Goal: Task Accomplishment & Management: Manage account settings

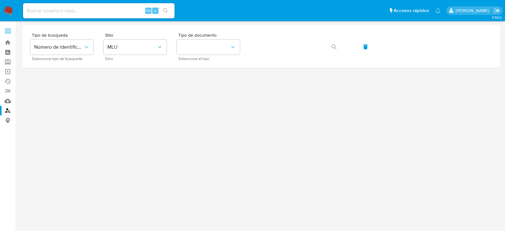
click at [8, 10] on img at bounding box center [8, 10] width 11 height 11
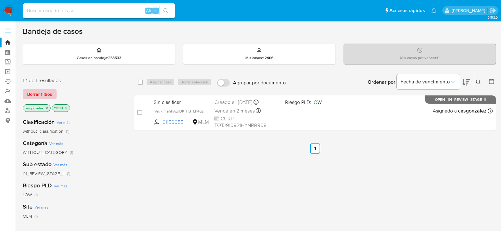
click at [47, 94] on span "Borrar filtros" at bounding box center [39, 94] width 25 height 9
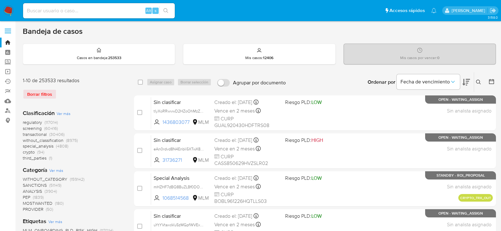
click at [36, 128] on span "screening" at bounding box center [32, 128] width 19 height 6
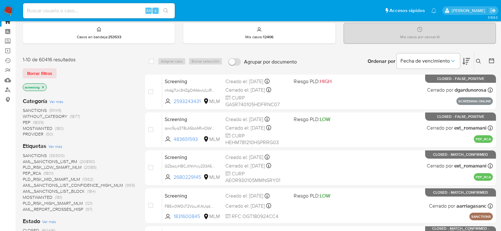
scroll to position [32, 0]
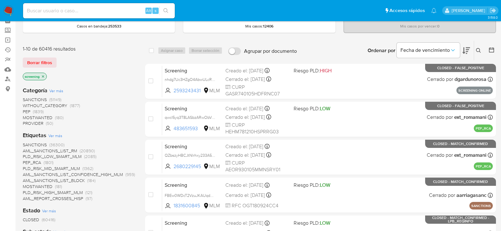
click at [104, 7] on input at bounding box center [99, 11] width 152 height 8
paste input "1763769431"
type input "1763769431"
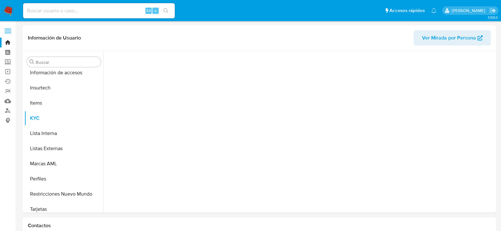
scroll to position [267, 0]
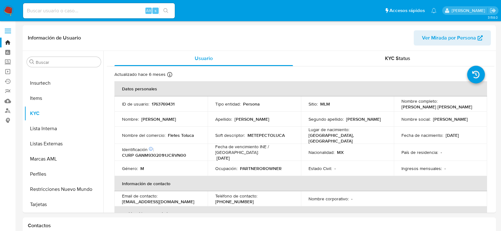
select select "10"
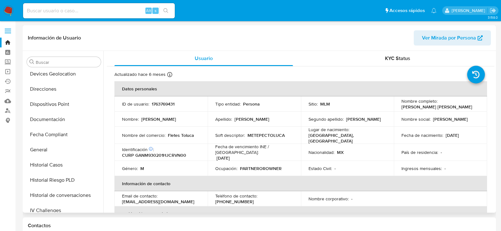
scroll to position [109, 0]
click at [48, 142] on button "Fecha Compliant" at bounding box center [61, 134] width 74 height 15
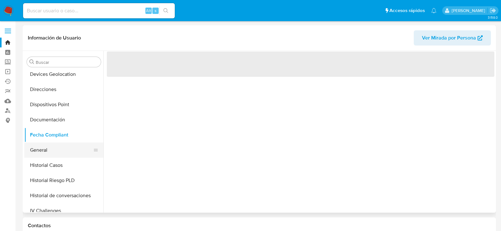
click at [48, 145] on button "General" at bounding box center [61, 149] width 74 height 15
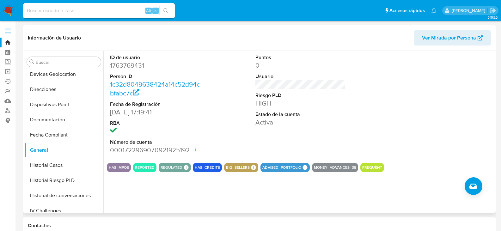
click at [128, 62] on dd "1763769431" at bounding box center [155, 65] width 91 height 9
copy dd "1763769431"
click at [68, 163] on button "Historial Casos" at bounding box center [61, 165] width 74 height 15
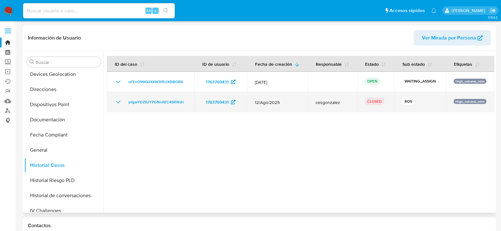
click at [117, 102] on icon "Mostrar/Ocultar" at bounding box center [118, 102] width 8 height 8
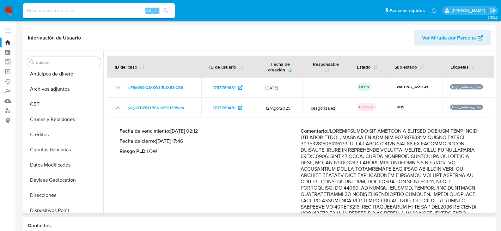
scroll to position [0, 0]
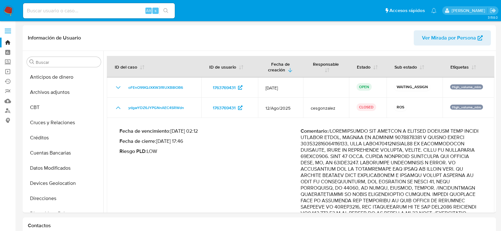
click at [12, 11] on img at bounding box center [8, 10] width 11 height 11
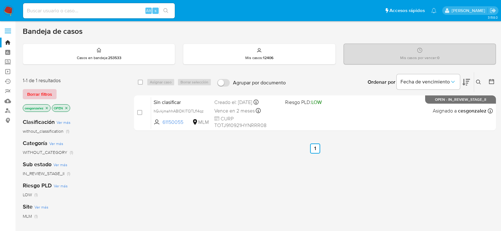
click at [42, 94] on span "Borrar filtros" at bounding box center [39, 94] width 25 height 9
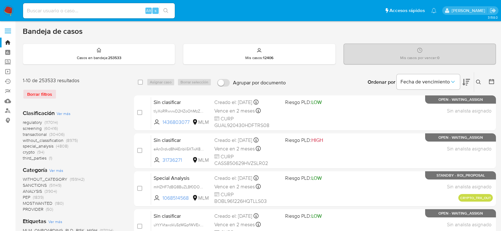
click at [33, 129] on span "screening" at bounding box center [32, 128] width 19 height 6
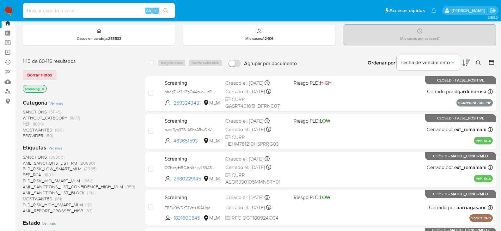
scroll to position [95, 0]
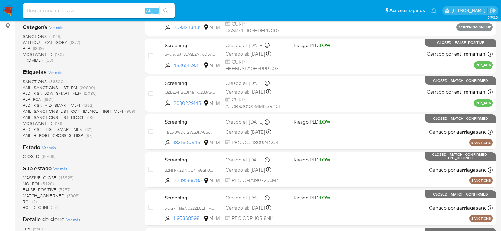
click at [9, 12] on img at bounding box center [8, 10] width 11 height 11
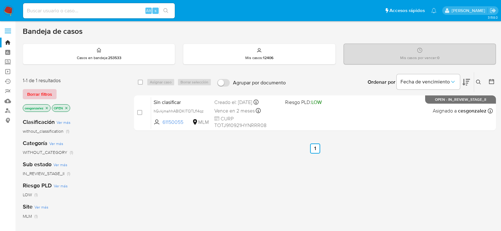
click at [51, 95] on span "Borrar filtros" at bounding box center [39, 94] width 25 height 9
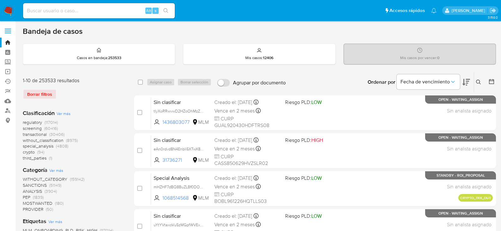
click at [492, 81] on icon at bounding box center [491, 81] width 5 height 5
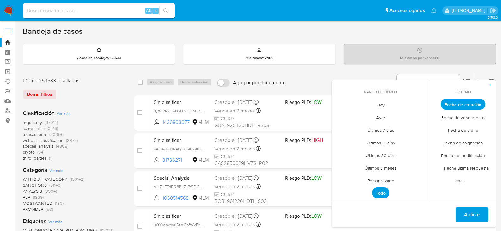
click at [385, 183] on span "Personalizado" at bounding box center [380, 180] width 40 height 13
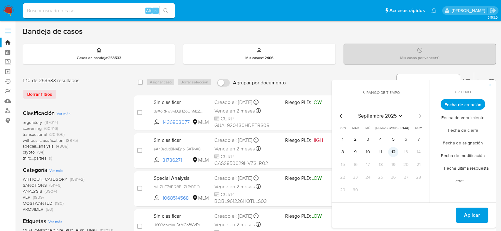
click at [394, 153] on button "12" at bounding box center [393, 152] width 10 height 10
click at [465, 213] on span "Aplicar" at bounding box center [472, 215] width 16 height 14
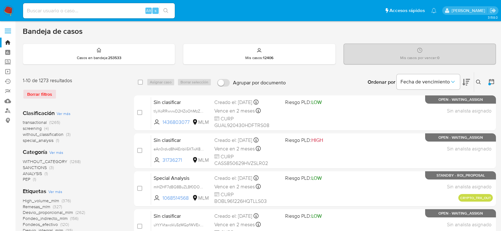
click at [39, 122] on span "transactional" at bounding box center [35, 122] width 24 height 6
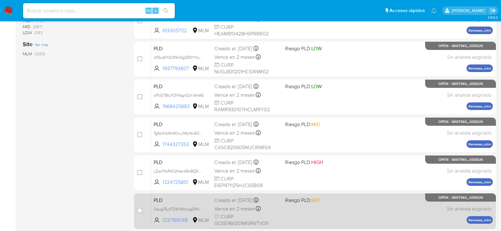
scroll to position [291, 0]
